Goal: Register for event/course

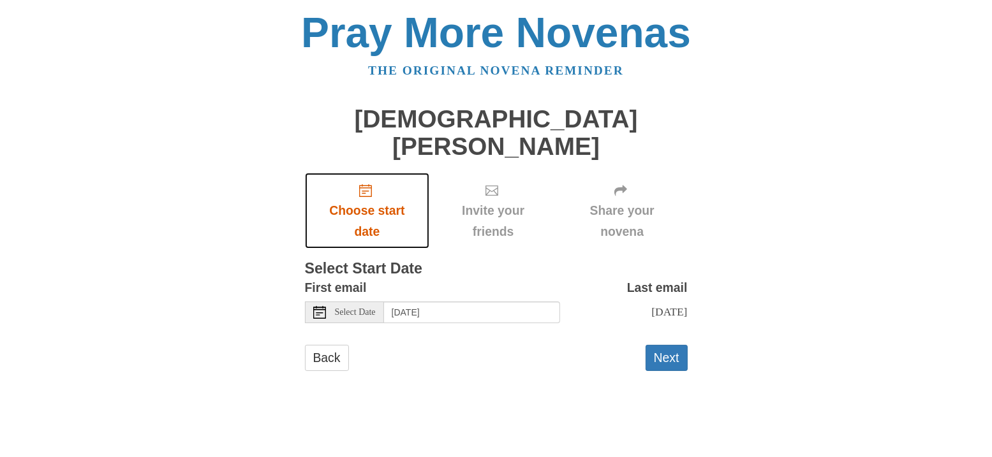
click at [367, 200] on span "Choose start date" at bounding box center [367, 221] width 99 height 42
click at [321, 306] on icon at bounding box center [319, 312] width 13 height 13
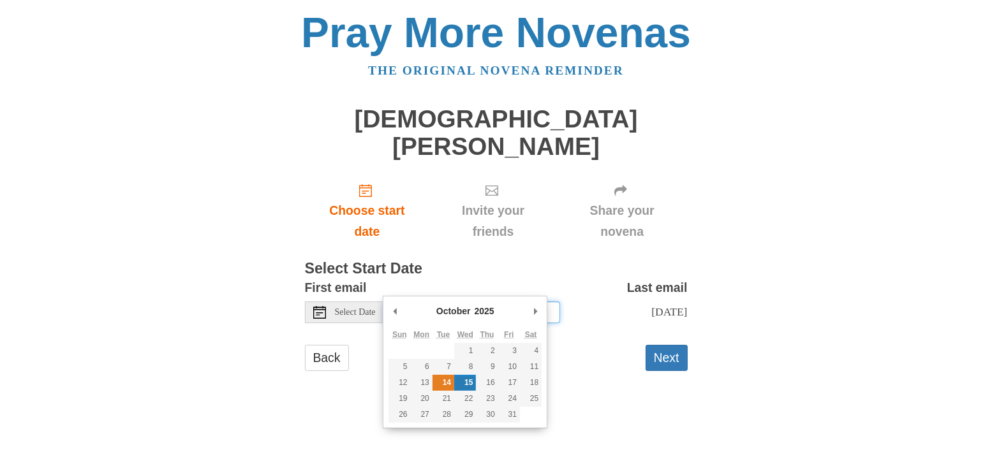
type input "Tuesday, October 14th"
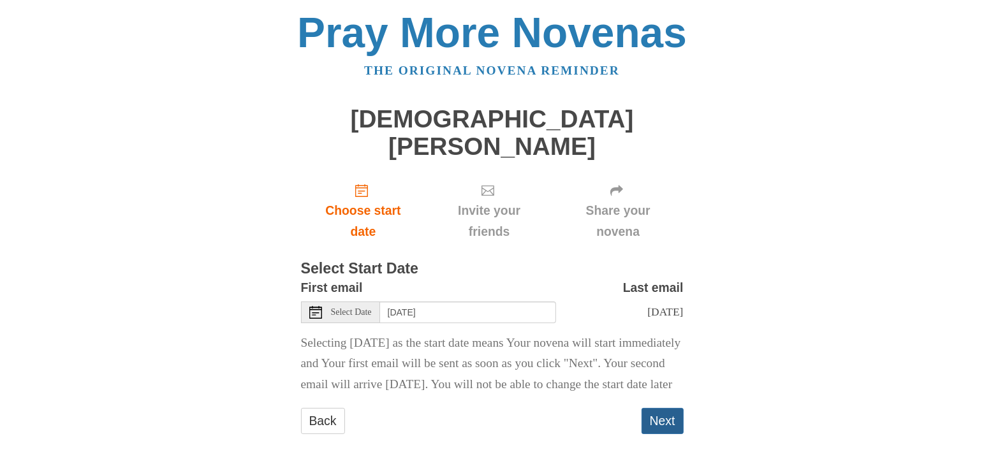
click at [666, 418] on button "Next" at bounding box center [663, 421] width 42 height 26
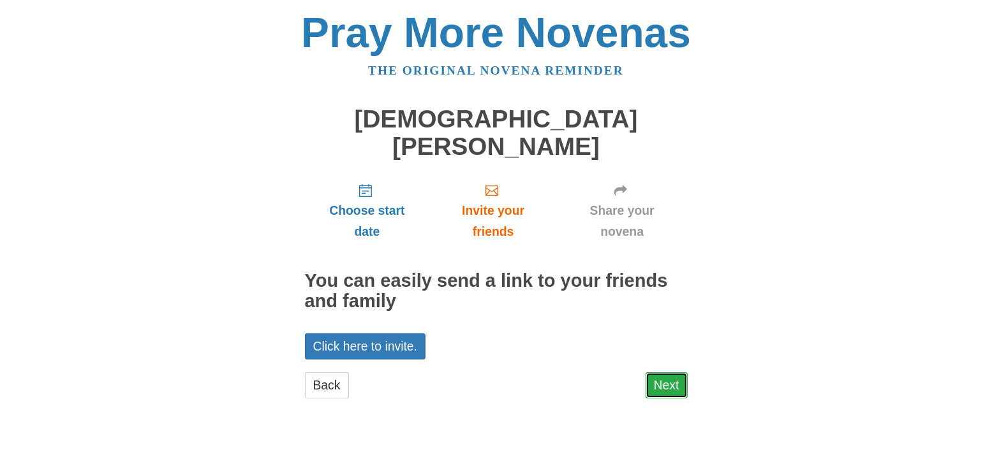
click at [677, 372] on link "Next" at bounding box center [666, 385] width 42 height 26
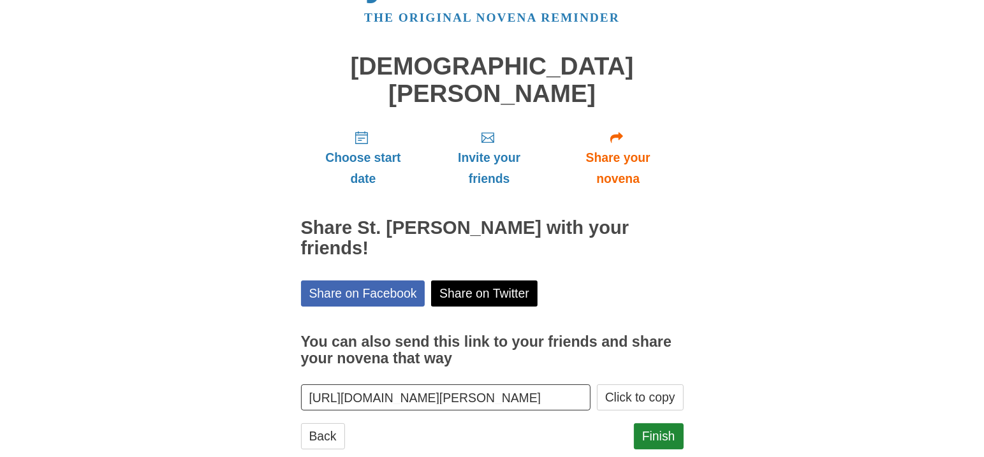
scroll to position [54, 0]
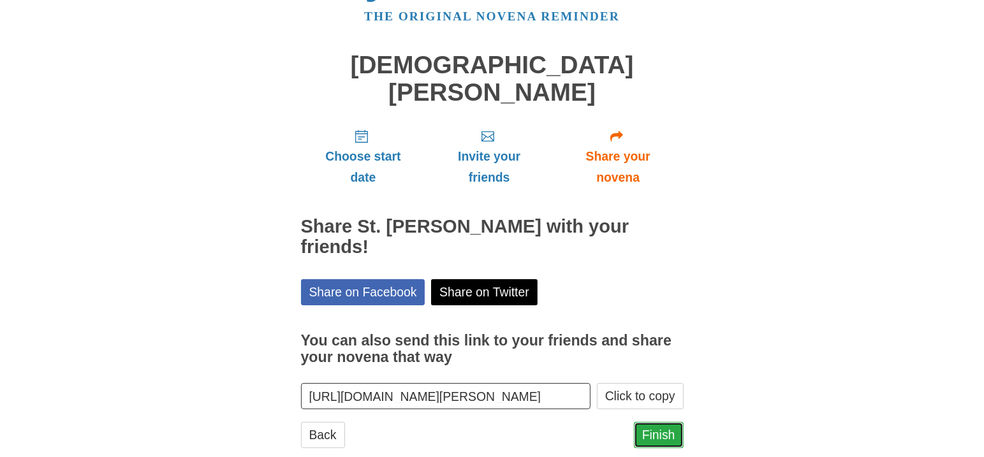
click at [668, 422] on link "Finish" at bounding box center [659, 435] width 50 height 26
